Goal: Register for event/course

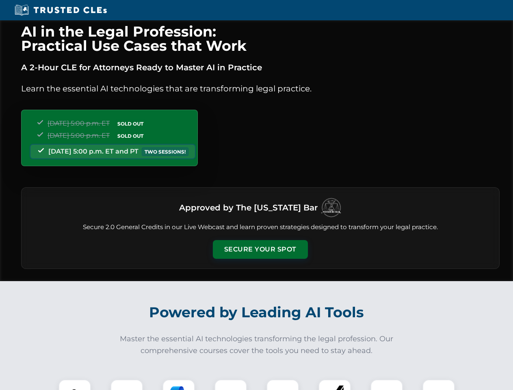
click at [260, 249] on button "Secure Your Spot" at bounding box center [260, 249] width 95 height 19
click at [75, 385] on img at bounding box center [75, 396] width 24 height 24
